Goal: Find specific page/section: Find specific page/section

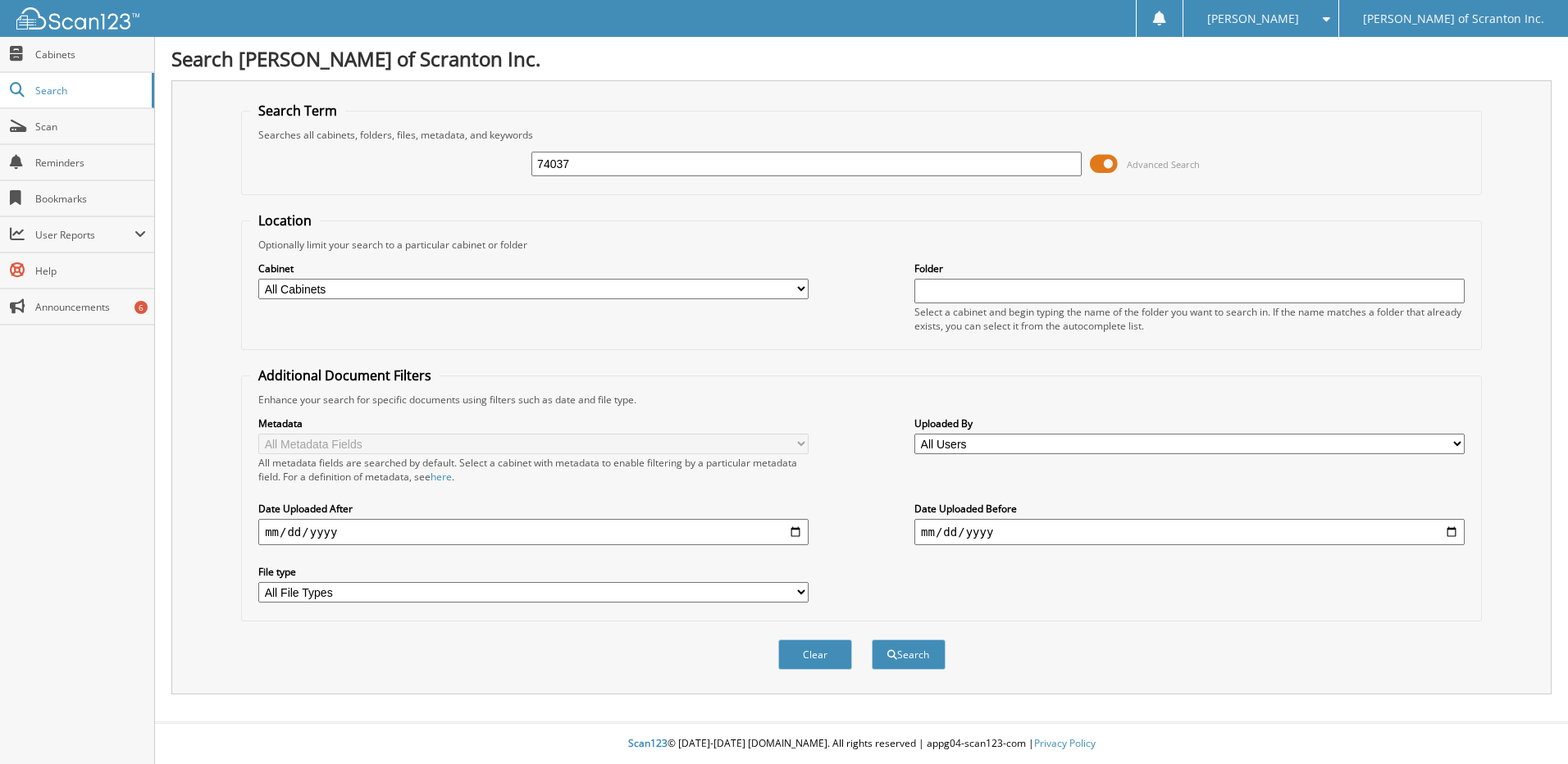
type input "74037"
click at [872, 639] on button "Search" at bounding box center [909, 654] width 74 height 31
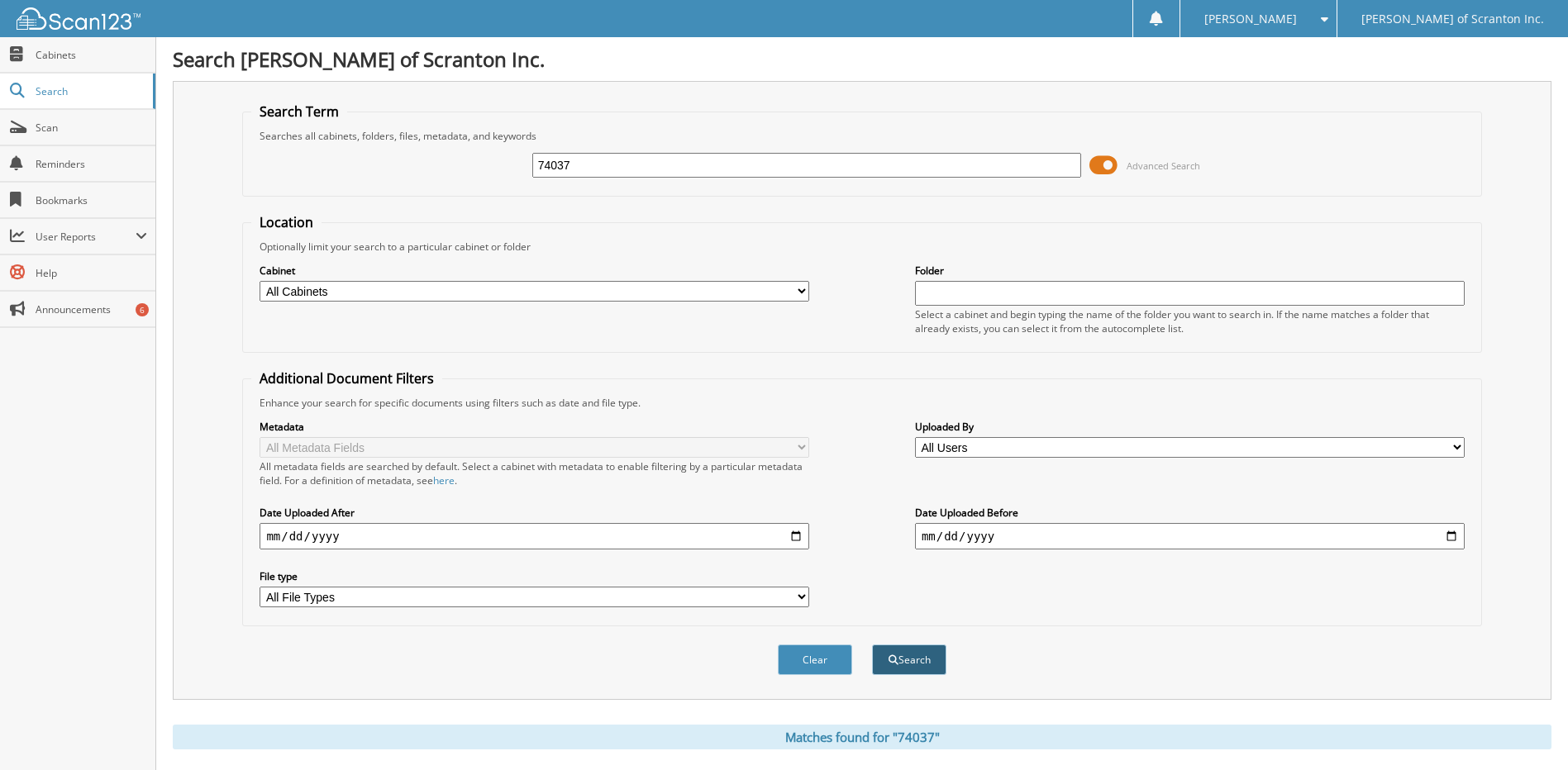
click at [915, 647] on button "Search" at bounding box center [909, 659] width 74 height 31
click at [125, 54] on span "Cabinets" at bounding box center [91, 55] width 111 height 14
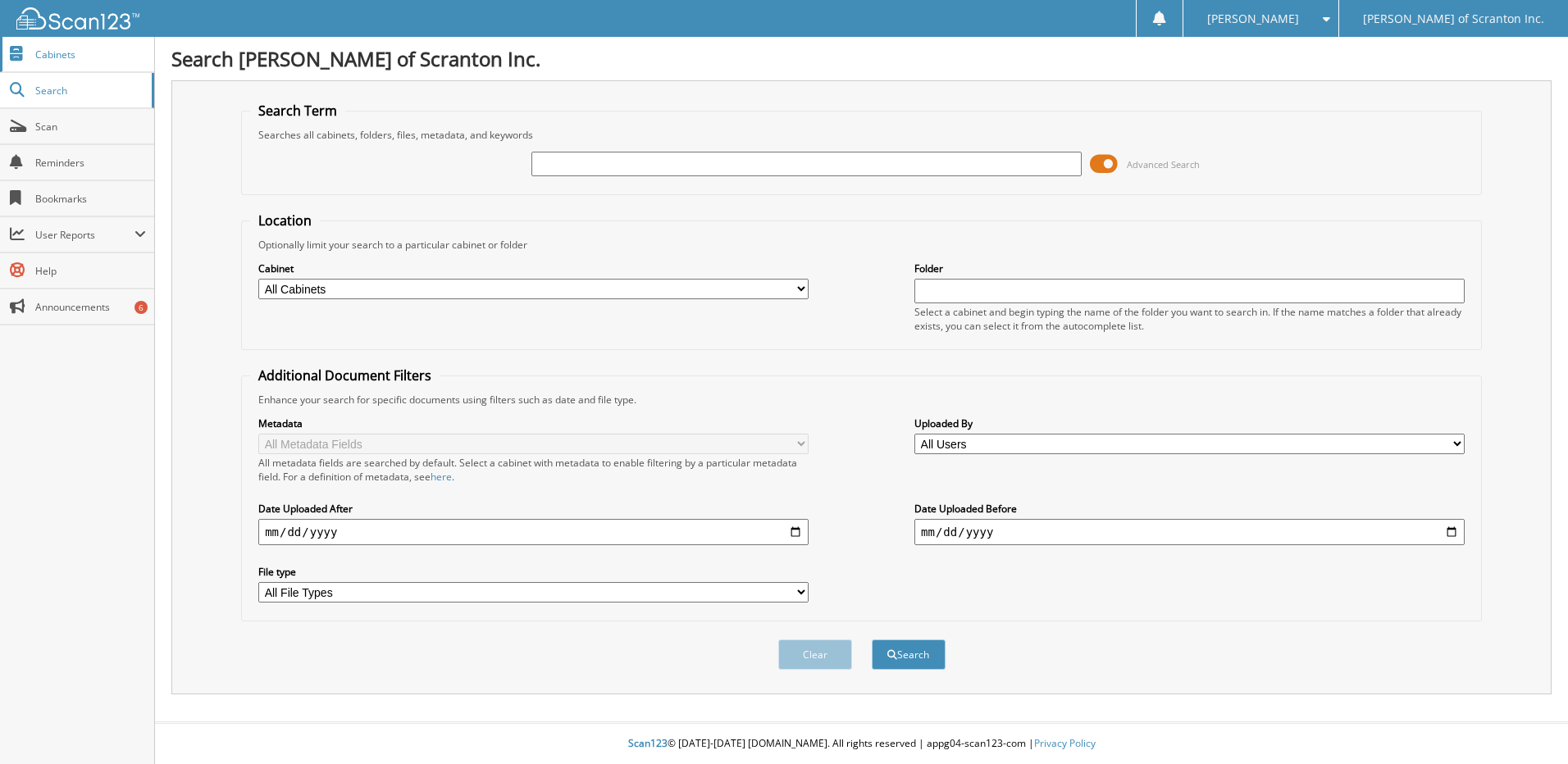
click at [91, 59] on span "Cabinets" at bounding box center [90, 55] width 111 height 14
click at [576, 291] on select "All Cabinets FTC PRIVACY H-Acct ROs H-Car Deals H-Parts M-A/R M-PARTS" at bounding box center [533, 289] width 550 height 21
